Goal: Transaction & Acquisition: Purchase product/service

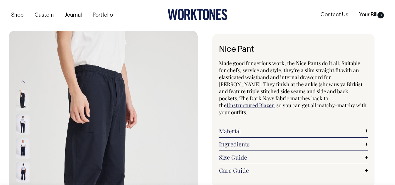
click at [23, 151] on img at bounding box center [22, 148] width 13 height 20
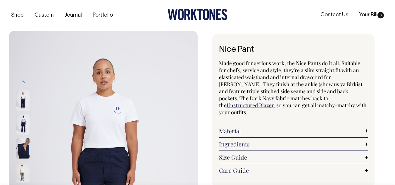
click at [23, 172] on img at bounding box center [22, 172] width 13 height 20
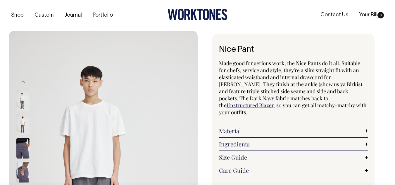
click at [23, 79] on button "Previous" at bounding box center [22, 81] width 9 height 13
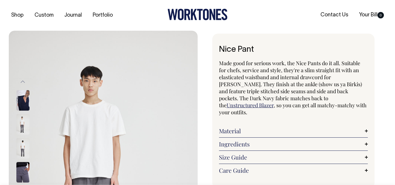
click at [23, 79] on button "Previous" at bounding box center [22, 81] width 9 height 13
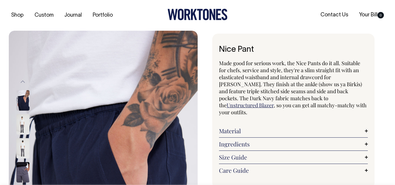
click at [23, 79] on button "Previous" at bounding box center [22, 81] width 9 height 13
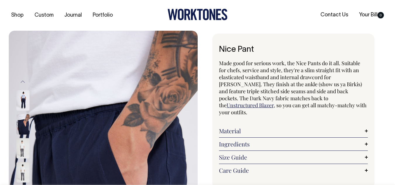
click at [23, 79] on button "Previous" at bounding box center [22, 81] width 9 height 13
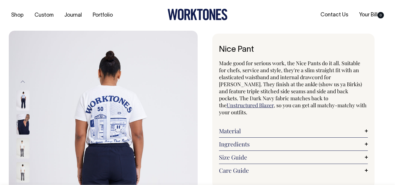
click at [23, 79] on button "Previous" at bounding box center [22, 81] width 9 height 13
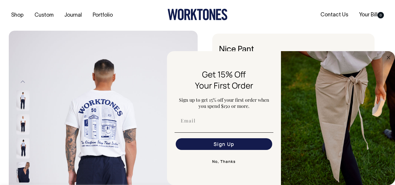
click at [24, 83] on button "Previous" at bounding box center [22, 81] width 9 height 13
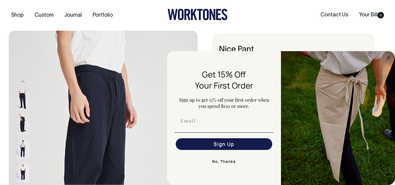
click at [24, 83] on button "Previous" at bounding box center [22, 81] width 9 height 13
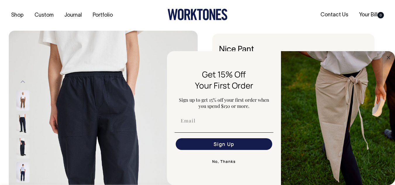
click at [24, 83] on button "Previous" at bounding box center [22, 81] width 9 height 13
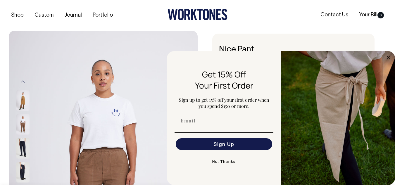
click at [24, 83] on button "Previous" at bounding box center [22, 81] width 9 height 13
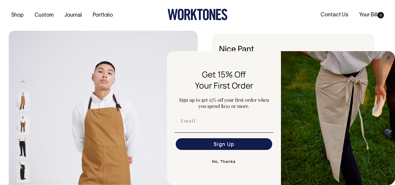
click at [24, 83] on button "Previous" at bounding box center [22, 81] width 9 height 13
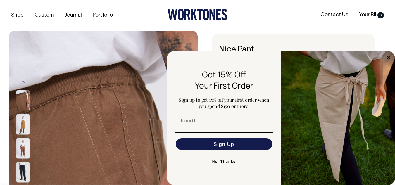
click at [23, 174] on img at bounding box center [22, 172] width 13 height 20
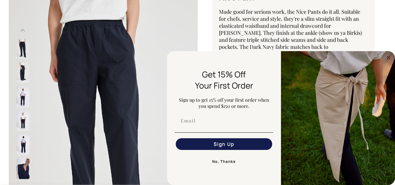
scroll to position [63, 0]
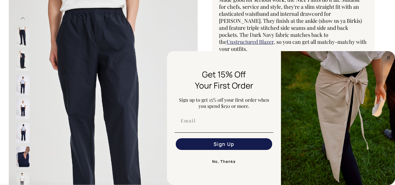
click at [107, 51] on img at bounding box center [103, 108] width 189 height 283
click at [21, 134] on img at bounding box center [22, 133] width 13 height 20
